Goal: Task Accomplishment & Management: Manage account settings

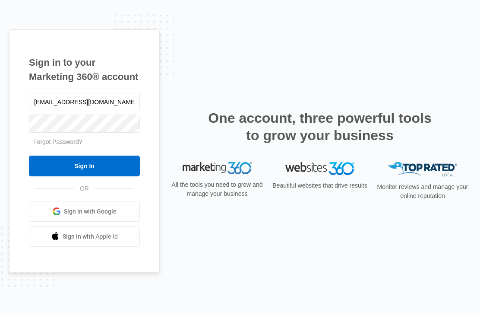
type input "[EMAIL_ADDRESS][DOMAIN_NAME]"
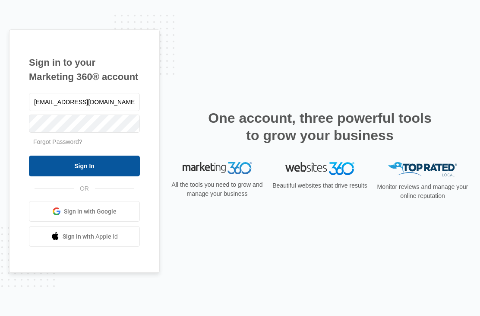
click at [73, 176] on input "Sign In" at bounding box center [84, 166] width 111 height 21
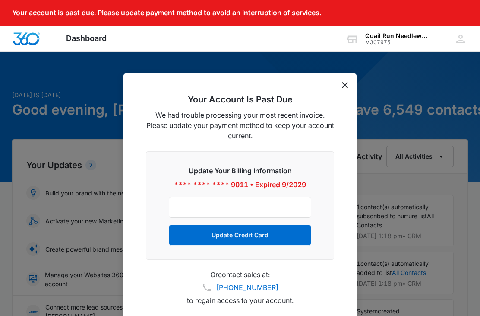
click at [349, 81] on div "Your Account Is Past Due We had trouble processing your most recent invoice. Pl…" at bounding box center [240, 202] width 233 height 259
click at [346, 87] on icon "dismiss this dialog" at bounding box center [345, 85] width 6 height 6
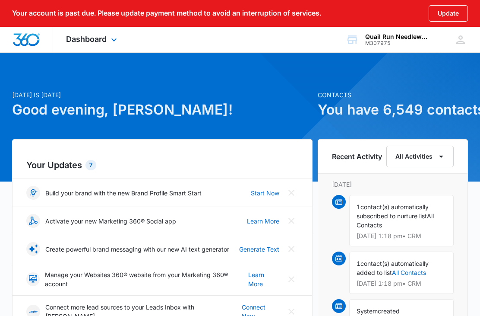
click at [124, 44] on div "Dashboard Apps Reputation Forms CRM Email Social Payments POS Content Ads Intel…" at bounding box center [92, 39] width 79 height 25
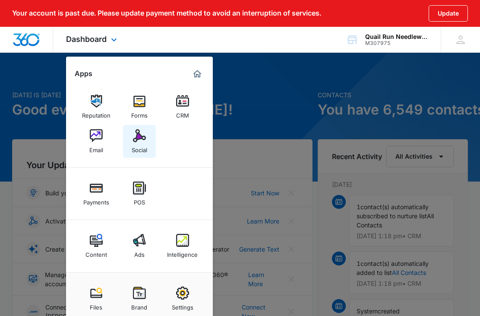
click at [145, 139] on img at bounding box center [139, 135] width 13 height 13
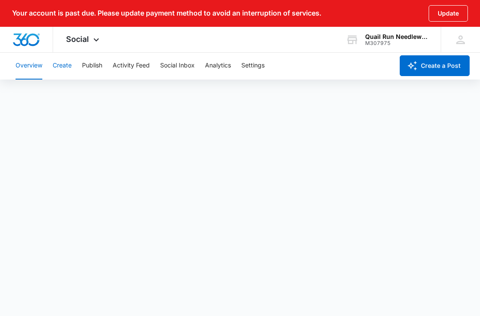
click at [65, 66] on button "Create" at bounding box center [62, 66] width 19 height 28
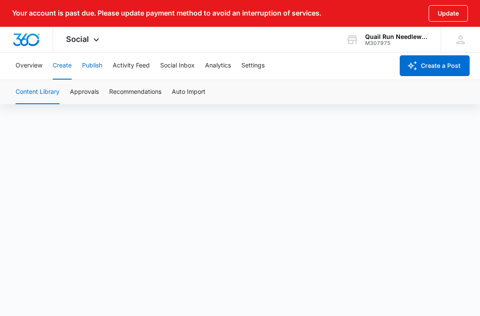
click at [98, 67] on button "Publish" at bounding box center [92, 66] width 20 height 28
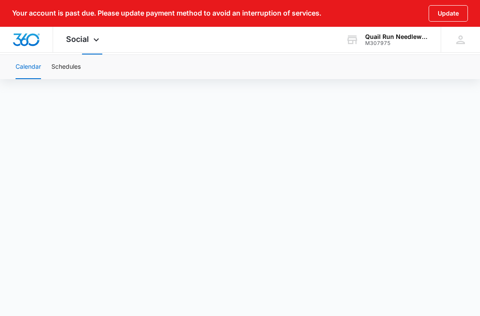
scroll to position [32, 0]
